Goal: Task Accomplishment & Management: Use online tool/utility

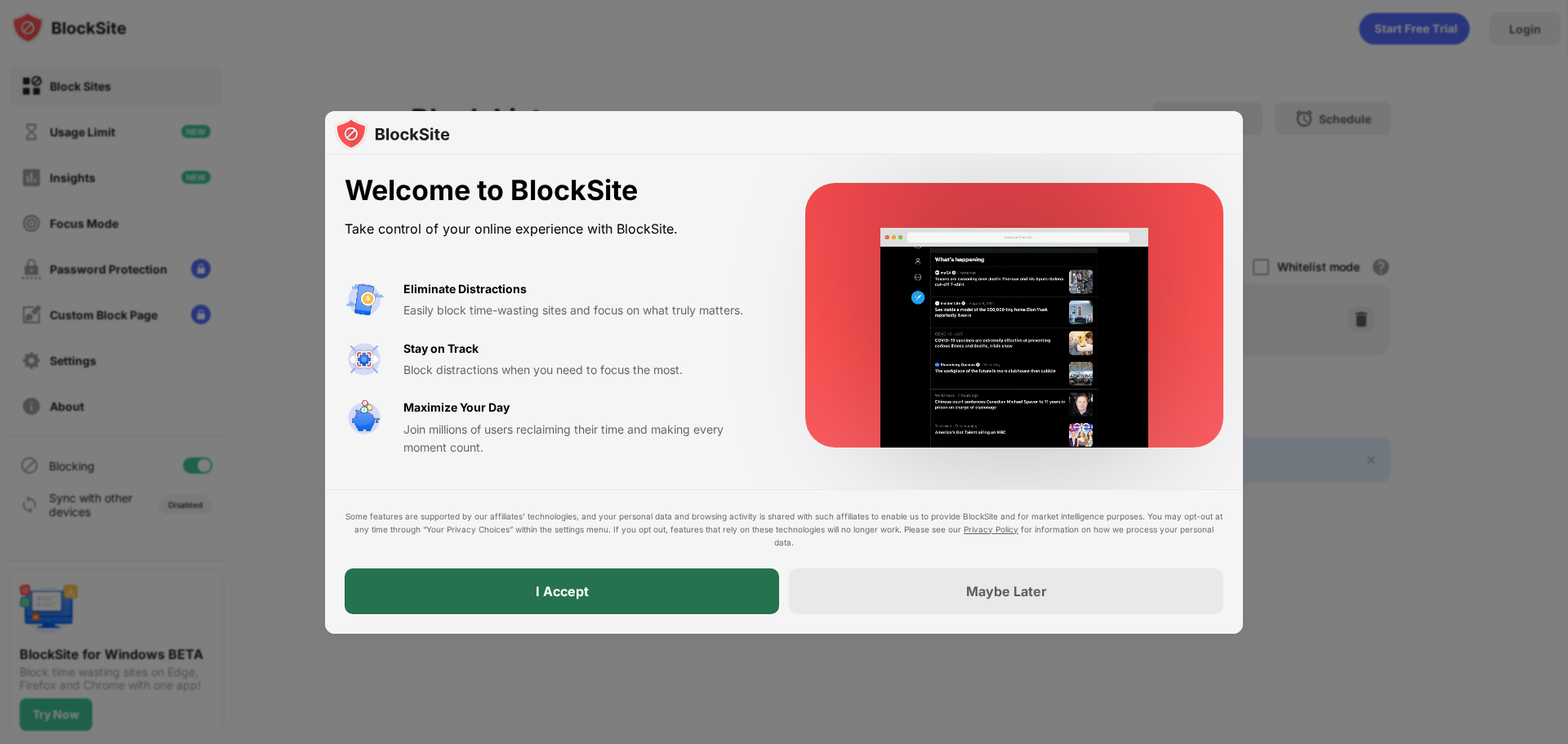
click at [704, 598] on div "I Accept" at bounding box center [562, 591] width 434 height 46
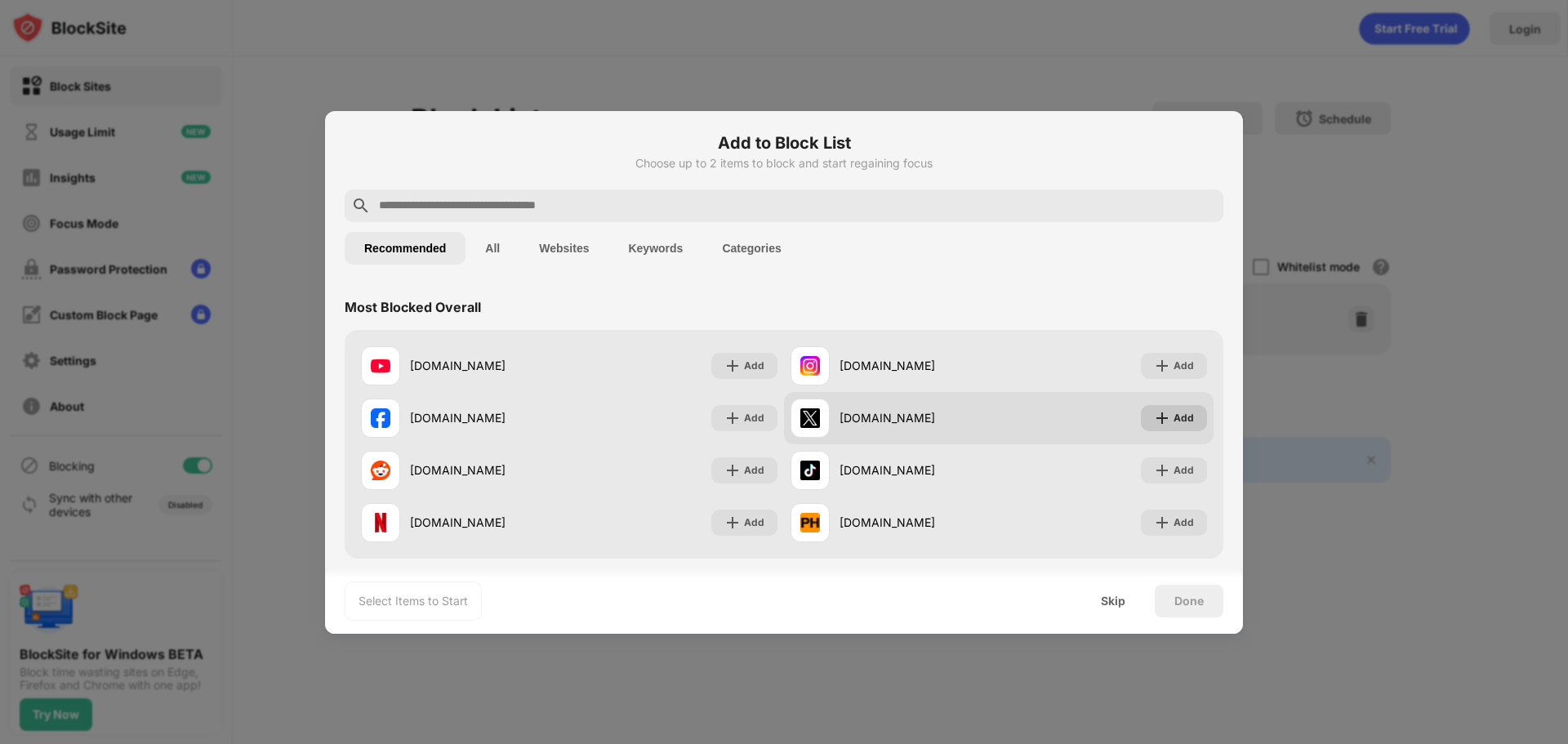
click at [1173, 416] on div "Add" at bounding box center [1183, 418] width 20 height 17
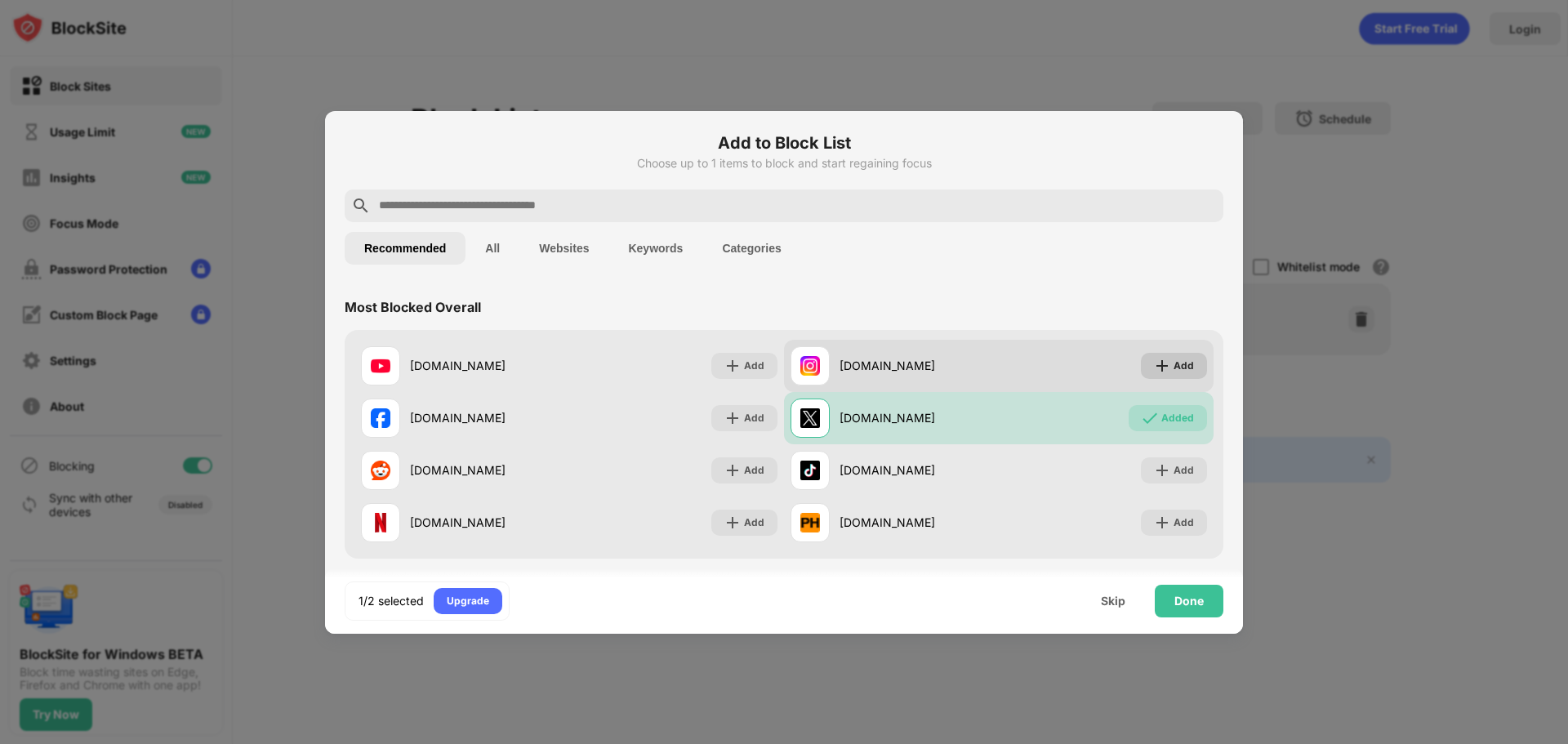
click at [1173, 372] on div "Add" at bounding box center [1183, 366] width 20 height 17
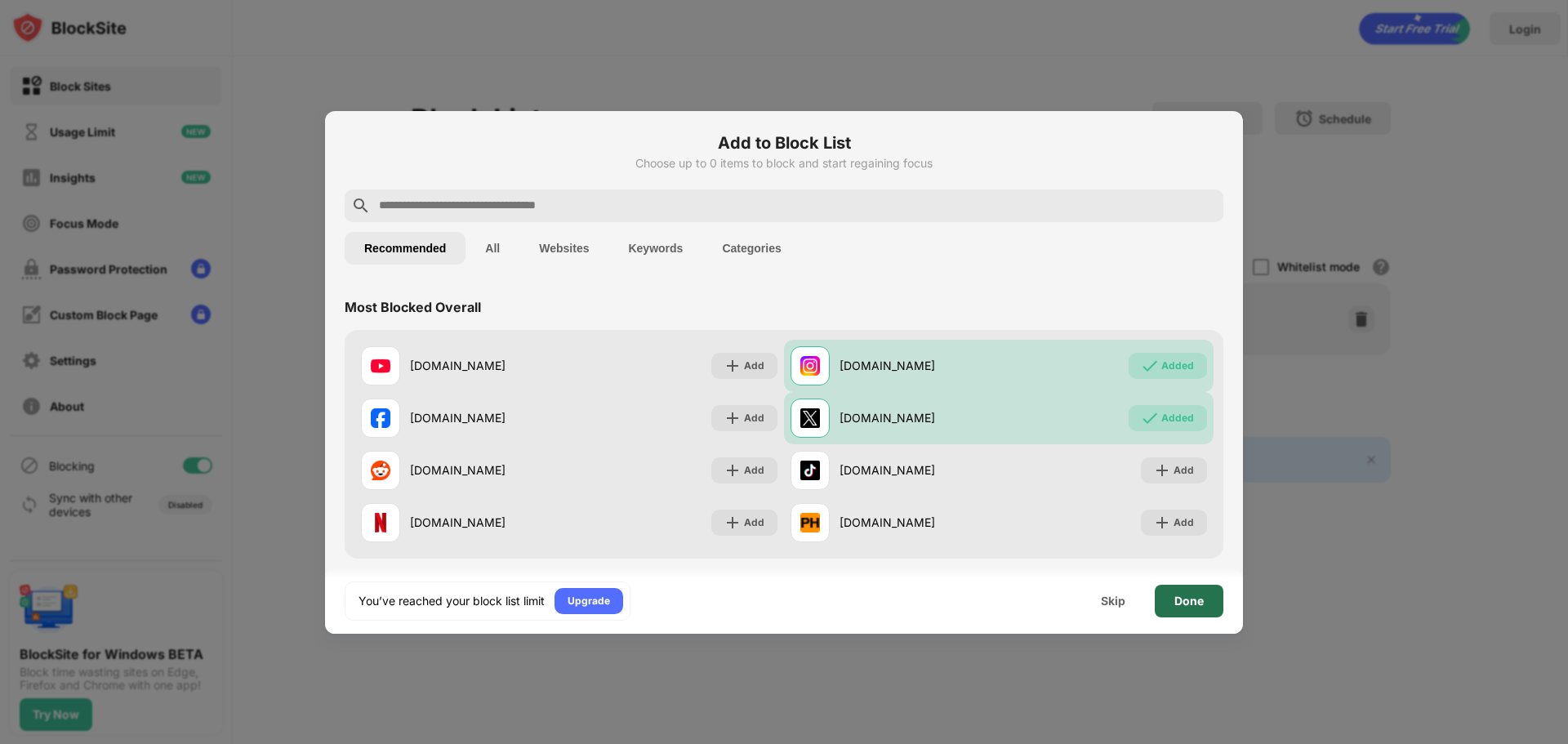
click at [1190, 601] on div "Done" at bounding box center [1188, 600] width 29 height 13
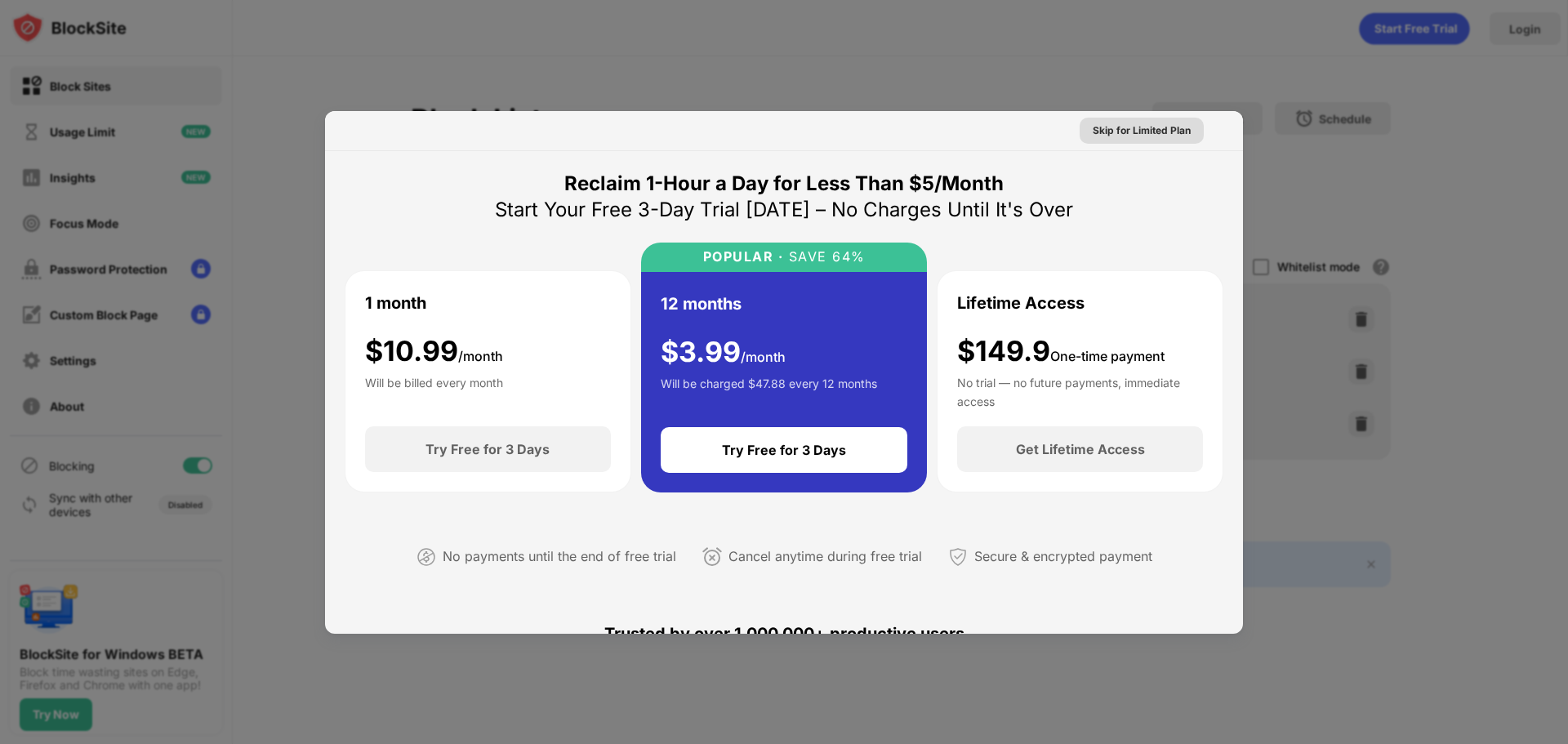
click at [1152, 133] on div "Skip for Limited Plan" at bounding box center [1142, 131] width 98 height 17
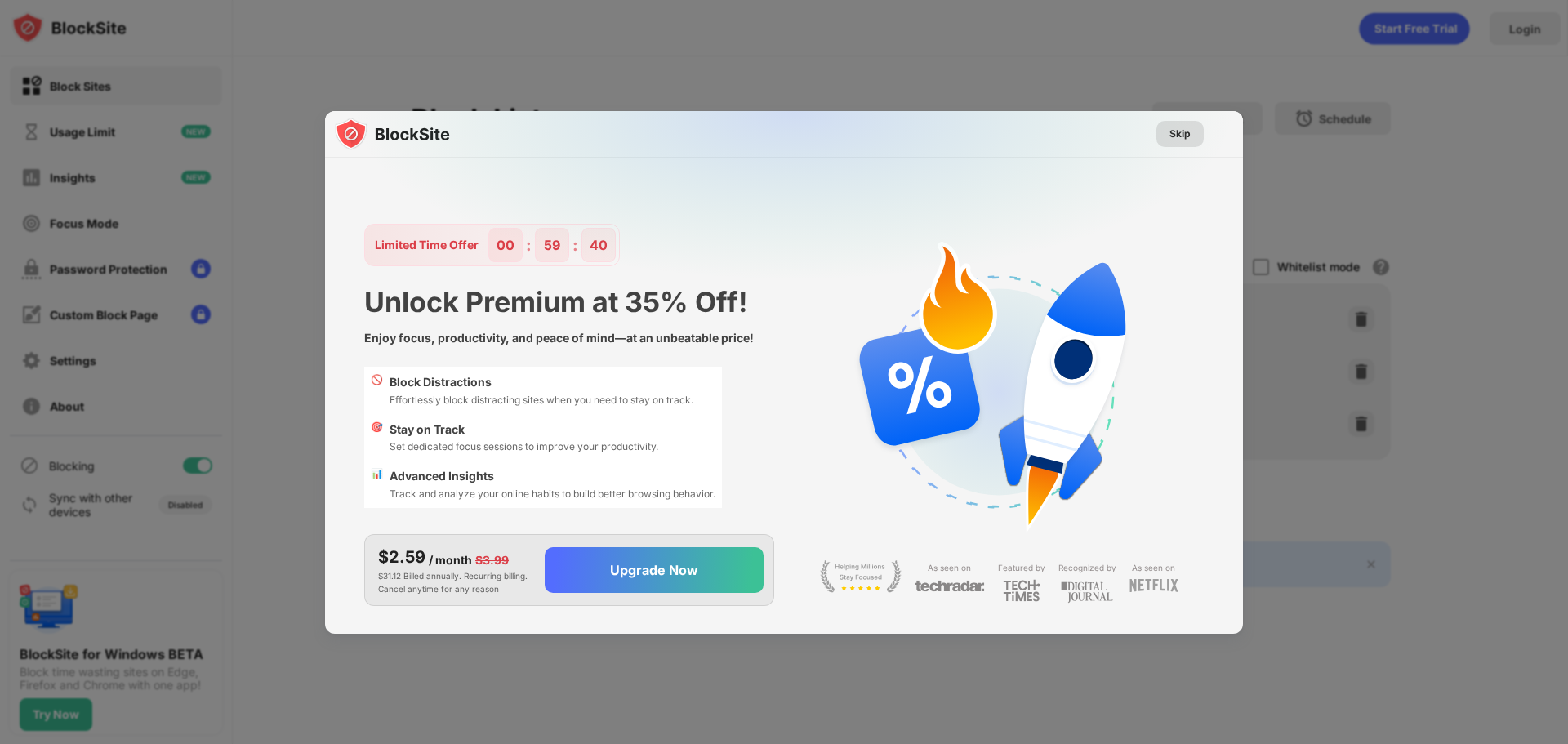
click at [1181, 141] on div "Skip" at bounding box center [1180, 133] width 21 height 17
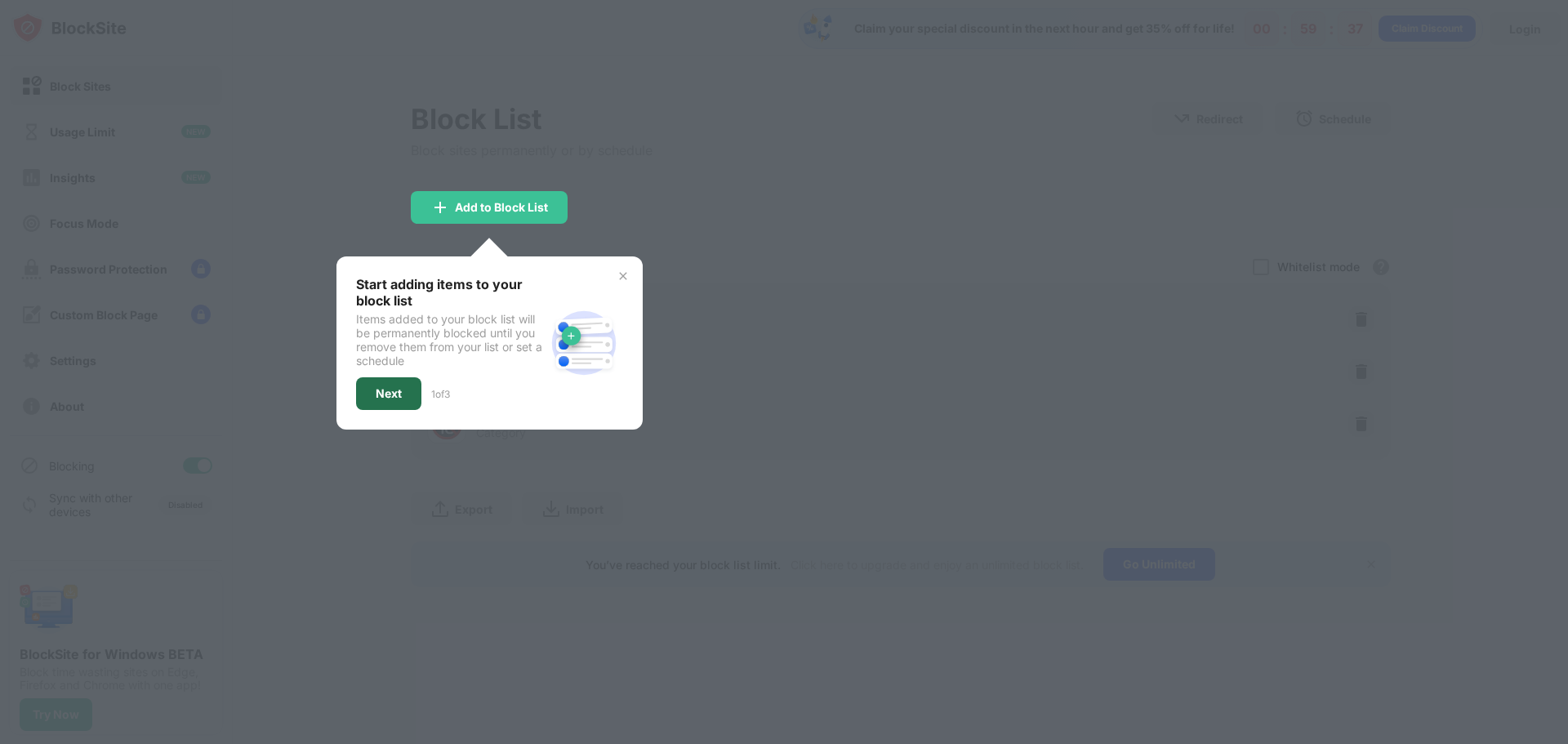
click at [383, 395] on div "Next" at bounding box center [389, 393] width 26 height 13
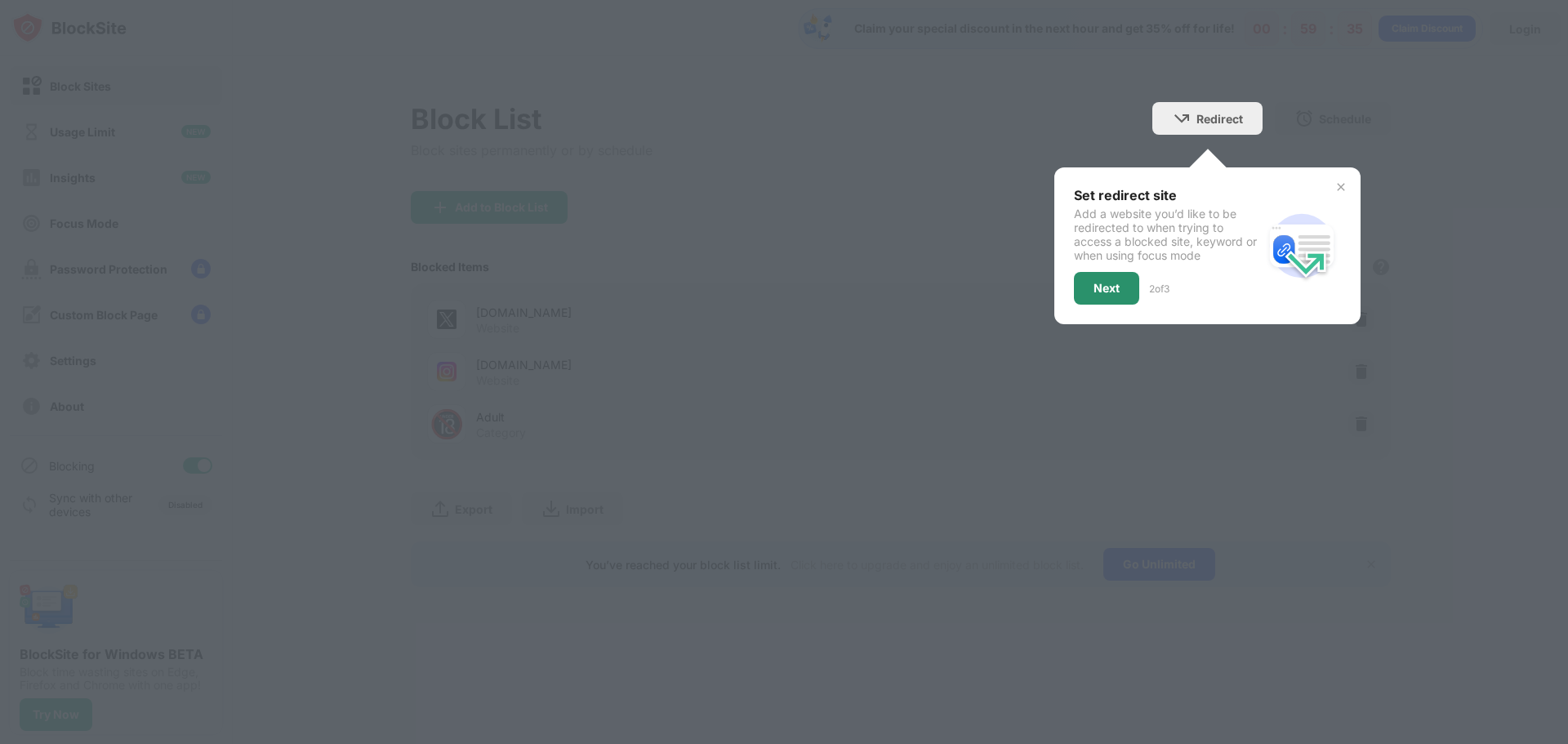
click at [1130, 287] on div "Next" at bounding box center [1106, 288] width 65 height 32
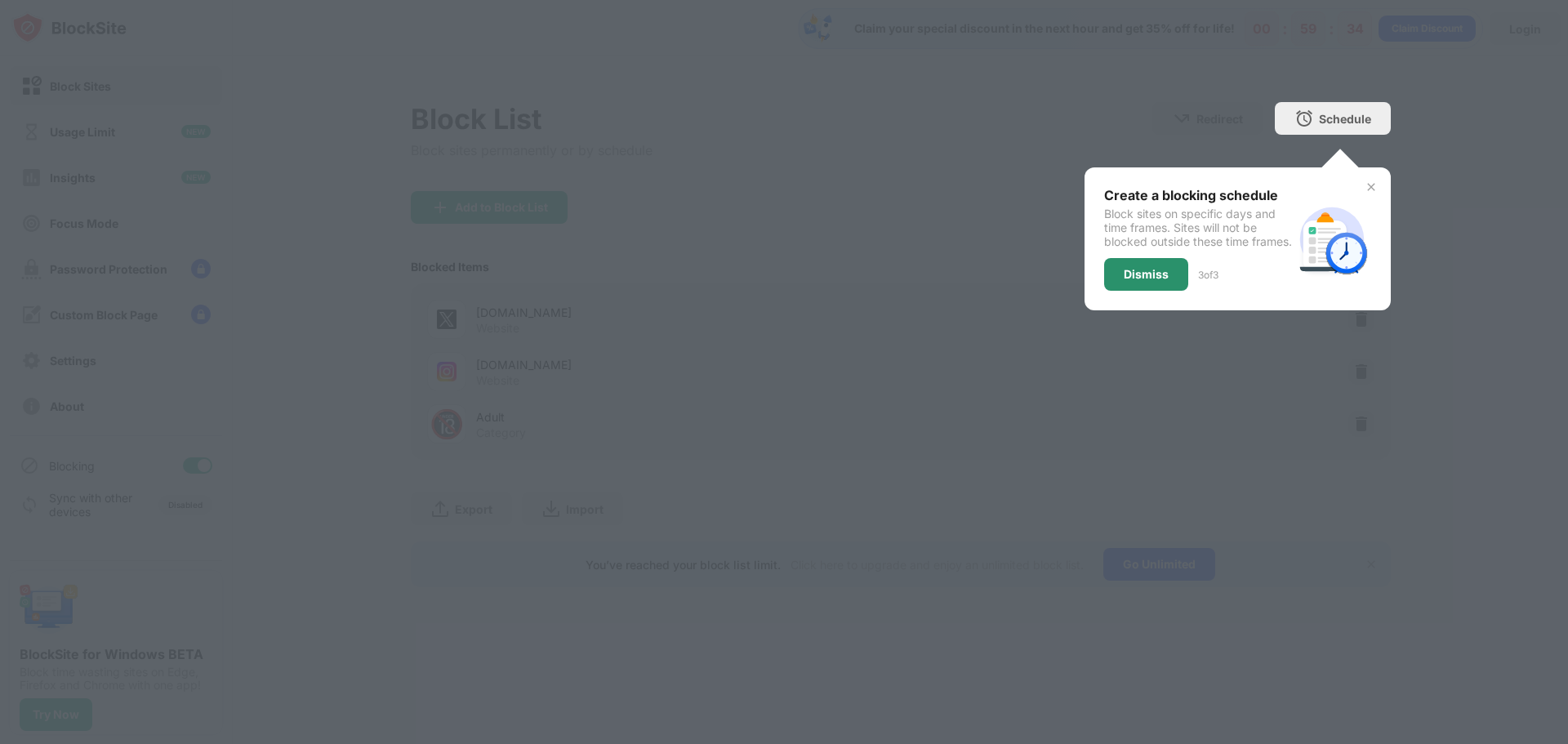
click at [1158, 281] on div "Dismiss" at bounding box center [1145, 274] width 45 height 13
